Goal: Communication & Community: Answer question/provide support

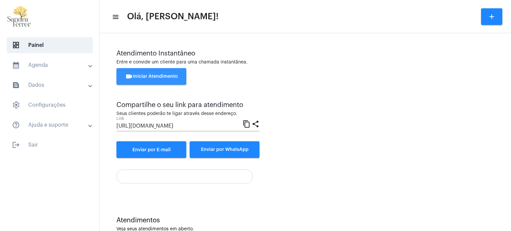
click at [173, 77] on span "videocam Iniciar Atendimento" at bounding box center [151, 76] width 53 height 5
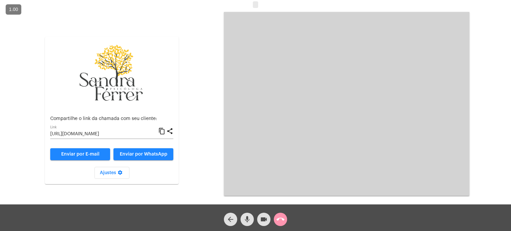
click at [162, 133] on mat-icon "content_copy" at bounding box center [161, 131] width 7 height 8
click at [165, 133] on mat-icon "content_copy" at bounding box center [161, 131] width 7 height 8
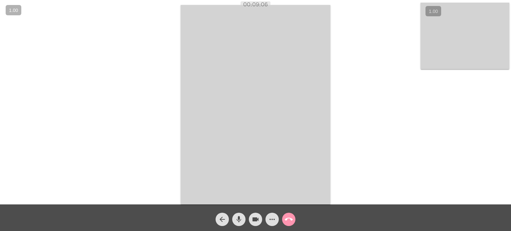
click at [365, 15] on div "Acessando Câmera e Microfone..." at bounding box center [256, 104] width 510 height 205
click at [297, 68] on video at bounding box center [256, 105] width 150 height 200
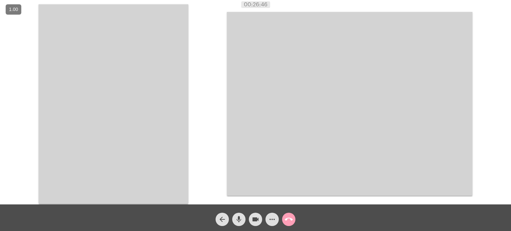
click at [293, 221] on button "call_end" at bounding box center [288, 219] width 13 height 13
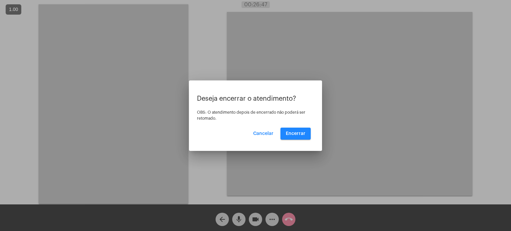
drag, startPoint x: 296, startPoint y: 123, endPoint x: 294, endPoint y: 131, distance: 7.8
click at [296, 123] on div "Deseja encerrar o atendimento? OBS: O atendimento depois de encerrado não poder…" at bounding box center [255, 117] width 117 height 45
click at [294, 131] on span "Encerrar" at bounding box center [296, 133] width 20 height 5
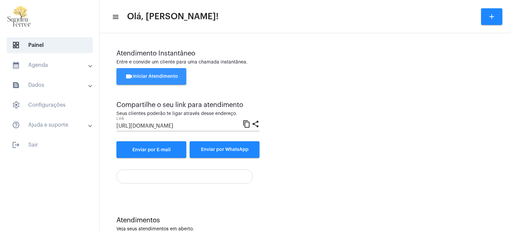
click at [174, 73] on button "videocam Iniciar Atendimento" at bounding box center [151, 76] width 70 height 17
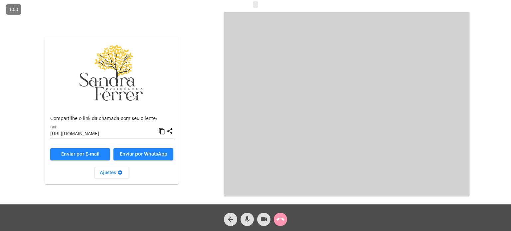
click at [164, 131] on mat-icon "content_copy" at bounding box center [161, 131] width 7 height 8
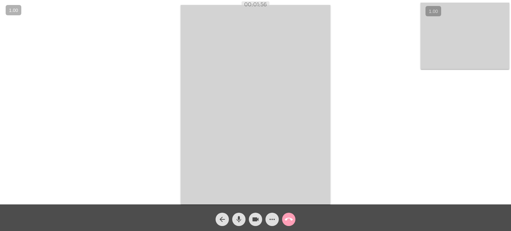
click at [292, 220] on mat-icon "call_end" at bounding box center [289, 220] width 8 height 8
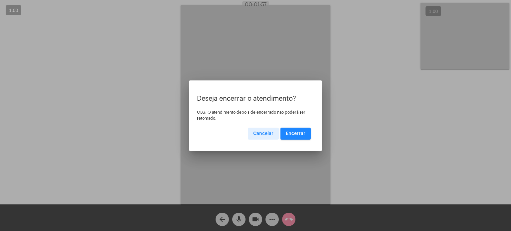
click at [296, 131] on span "Encerrar" at bounding box center [296, 133] width 20 height 5
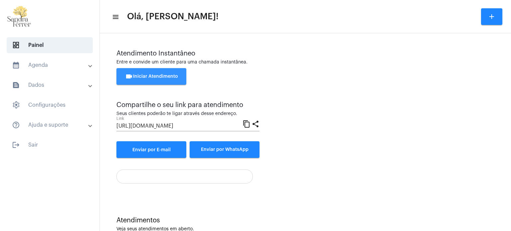
click at [170, 73] on button "videocam Iniciar Atendimento" at bounding box center [151, 76] width 70 height 17
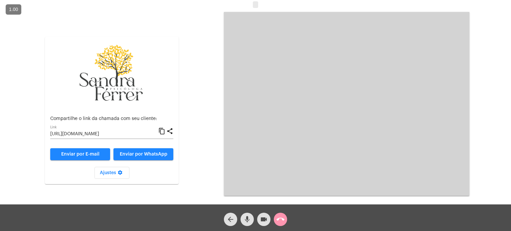
click at [166, 132] on div "content_copy share" at bounding box center [165, 132] width 15 height 10
click at [163, 130] on mat-icon "content_copy" at bounding box center [161, 131] width 7 height 8
drag, startPoint x: 507, startPoint y: 222, endPoint x: 161, endPoint y: 132, distance: 357.8
click at [161, 132] on mat-card-content "Compartilhe o link da chamada com seu cliente: [URL][DOMAIN_NAME] Link content_…" at bounding box center [111, 147] width 123 height 63
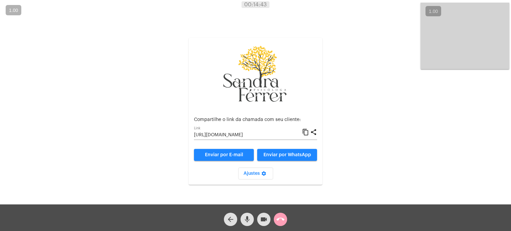
click at [282, 218] on mat-icon "call_end" at bounding box center [281, 220] width 8 height 8
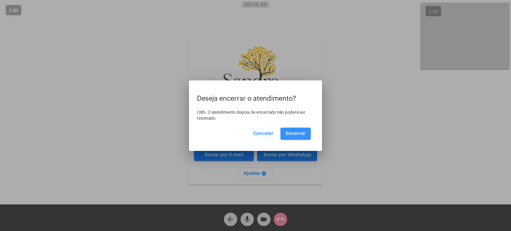
click at [302, 133] on span "Encerrar" at bounding box center [296, 133] width 20 height 5
